Goal: Information Seeking & Learning: Find specific fact

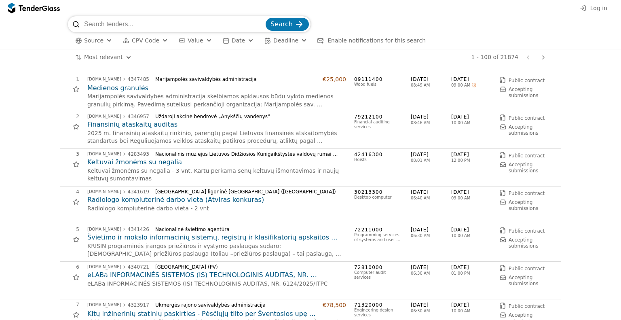
click at [150, 17] on input "search" at bounding box center [174, 24] width 180 height 16
type input "FINANSŲ APSKAITOS VALDYMO SISTEMOS „MICROSOFT DYNAMICS NAV“ PRIEŽIŪROS, KONSULT…"
click at [284, 25] on span "Search" at bounding box center [281, 24] width 22 height 8
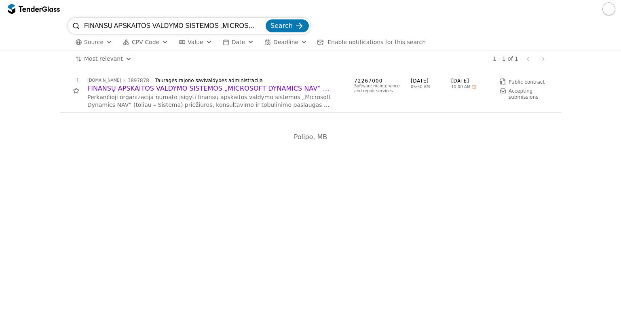
click at [259, 22] on input "FINANSŲ APSKAITOS VALDYMO SISTEMOS „MICROSOFT DYNAMICS NAV“ PRIEŽIŪROS, KONSULT…" at bounding box center [174, 26] width 180 height 16
click at [264, 24] on input "FINANSŲ APSKAITOS VALDYMO SISTEMOS „MICROSOFT DYNAMICS NAV“ PRIEŽIŪROS, KONSULT…" at bounding box center [174, 26] width 180 height 16
click at [348, 268] on div "# Opportunity Published Deadline 1 [DOMAIN_NAME] 3897878 Tauragės rajono saviva…" at bounding box center [310, 193] width 621 height 253
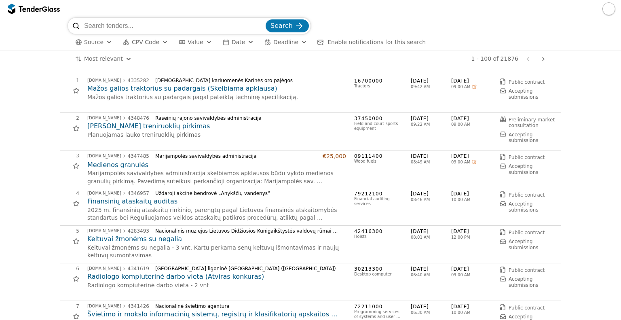
click at [179, 29] on input "search" at bounding box center [174, 26] width 180 height 16
type input "kriptovaliutos"
click at [266, 19] on button "Search" at bounding box center [287, 25] width 43 height 13
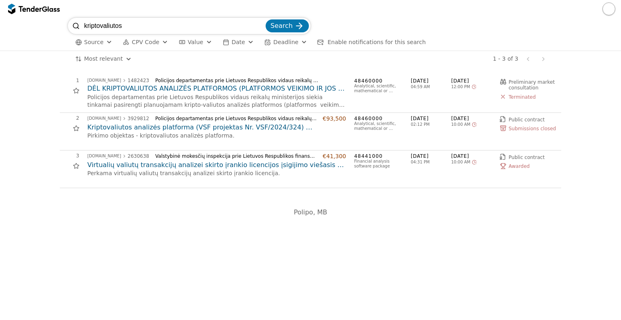
click at [139, 86] on h2 "DĖL KRIPTOVALIUTOS ANALIZĖS PLATFORMOS (PLATFORMOS VEIKIMO IR JOS PALAIKYMO) LI…" at bounding box center [216, 88] width 259 height 9
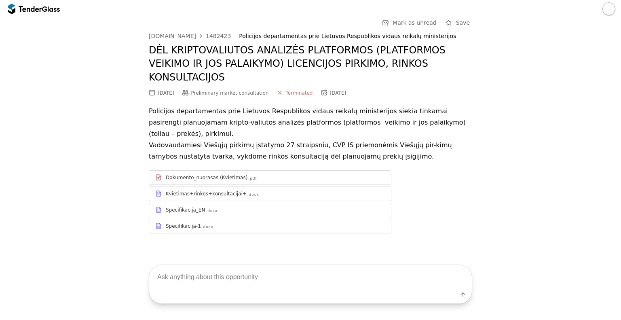
click at [216, 207] on div "Specifikacija_EN .docx" at bounding box center [275, 210] width 219 height 6
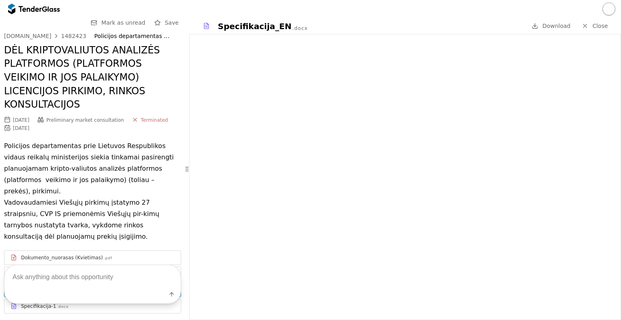
scroll to position [50, 0]
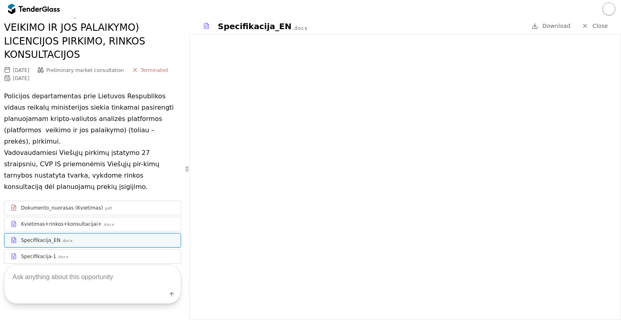
click at [94, 253] on div "Specifikacija-1 .docx" at bounding box center [98, 256] width 154 height 6
